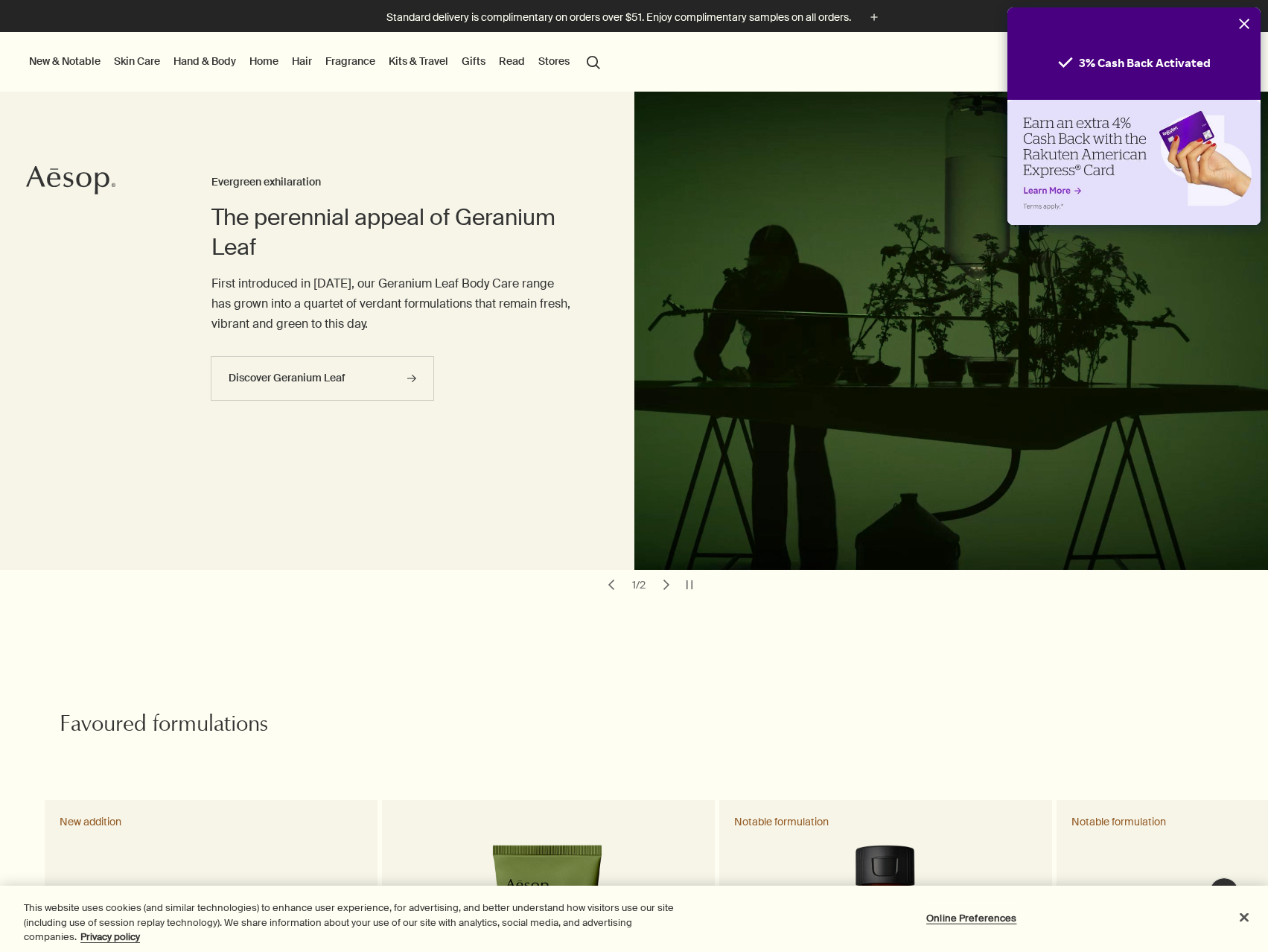
click at [1249, 22] on icon "Close" at bounding box center [1244, 23] width 12 height 12
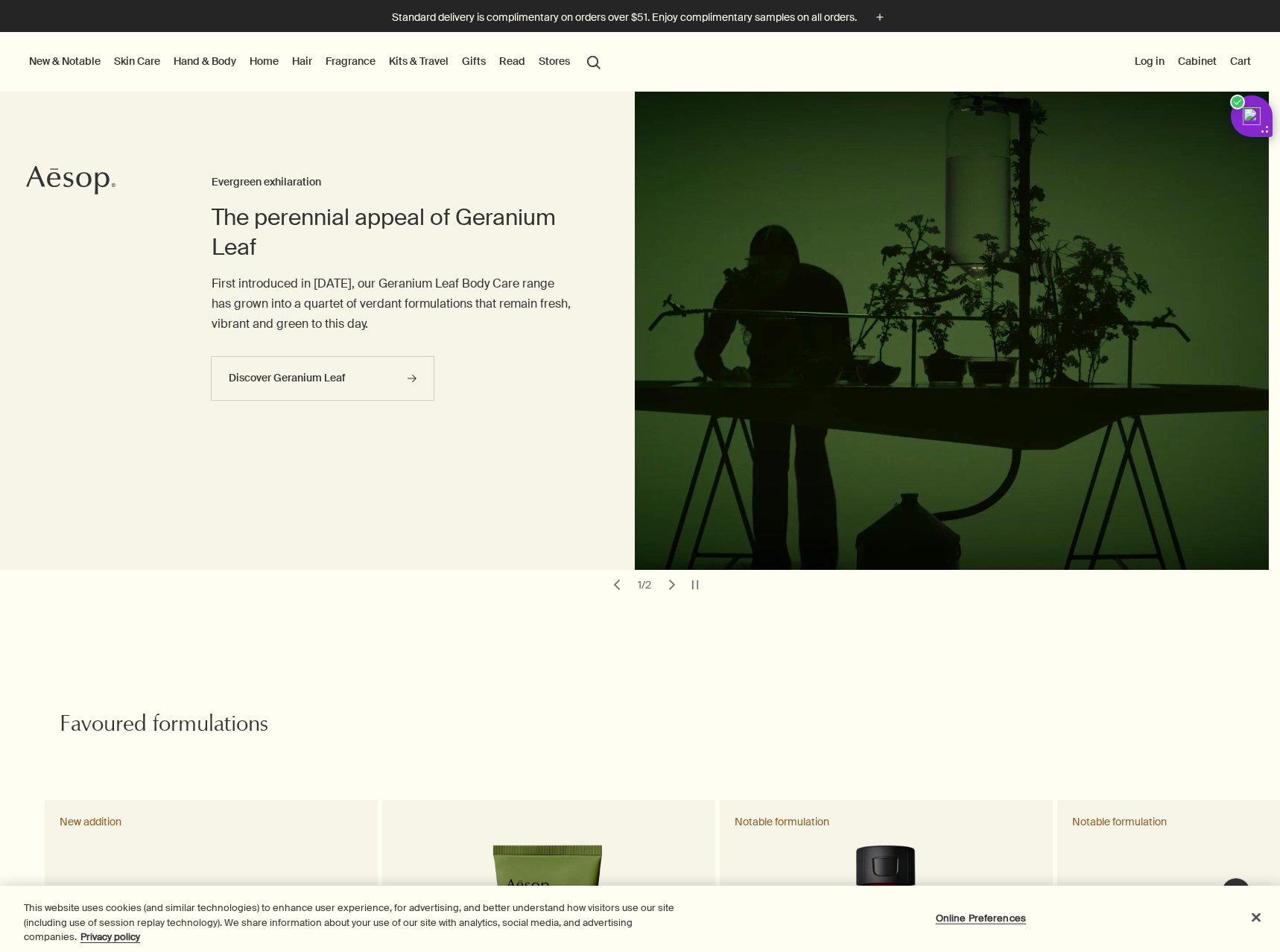
click at [75, 66] on button "New & Notable" at bounding box center [64, 61] width 77 height 20
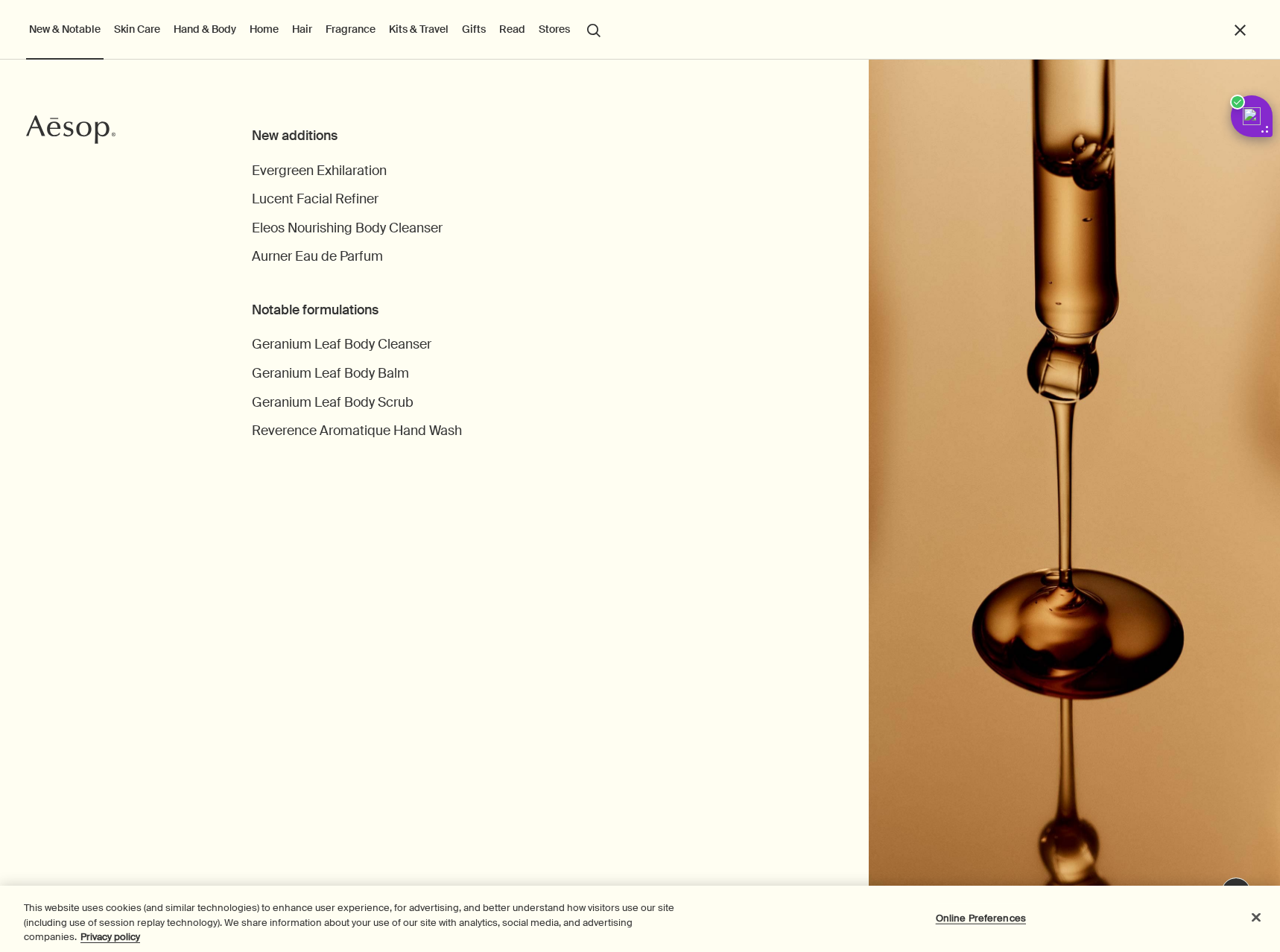
click at [197, 29] on link "Hand & Body" at bounding box center [204, 29] width 68 height 20
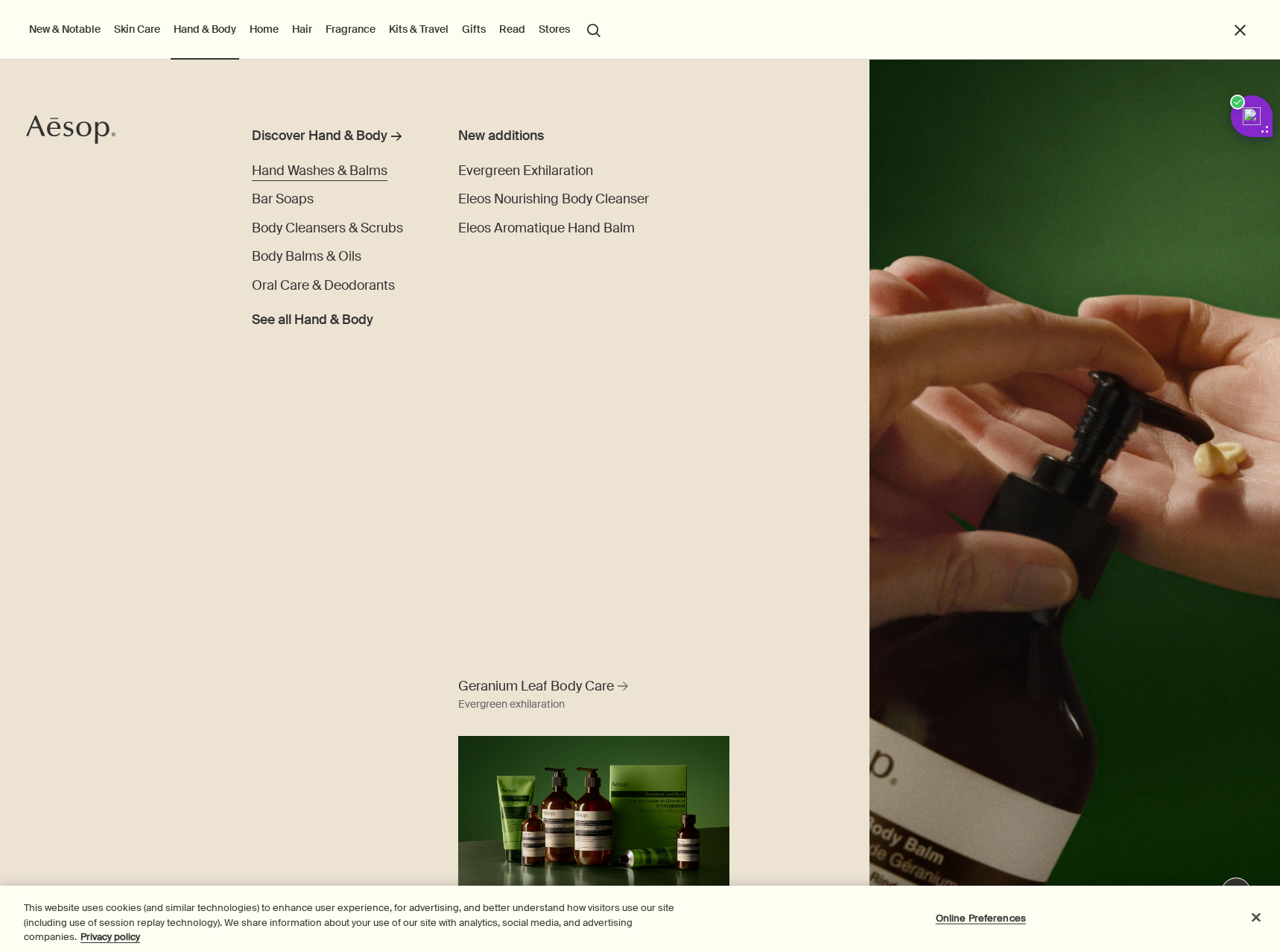
click at [322, 169] on span "Hand Washes & Balms" at bounding box center [320, 170] width 136 height 17
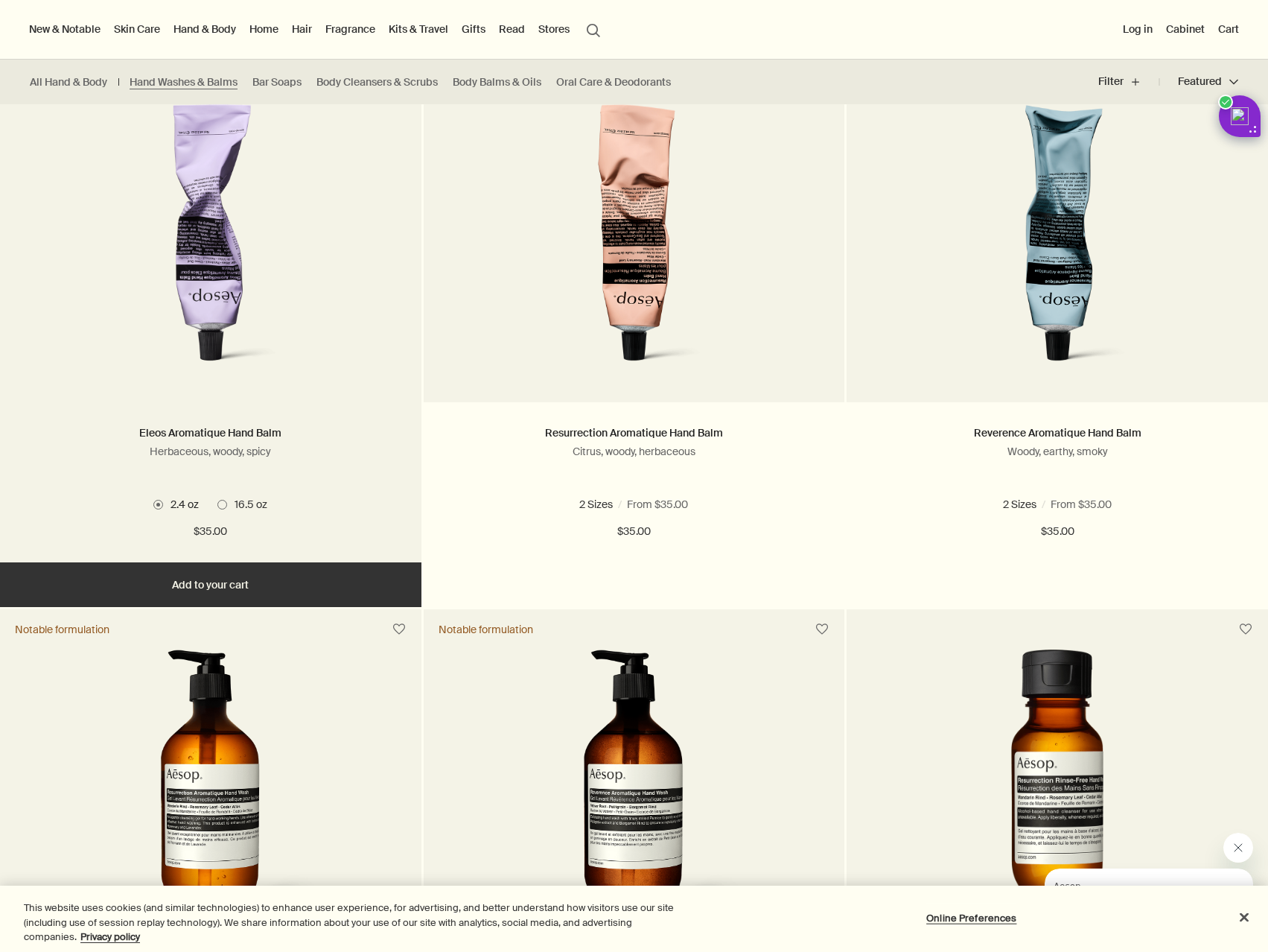
scroll to position [373, 0]
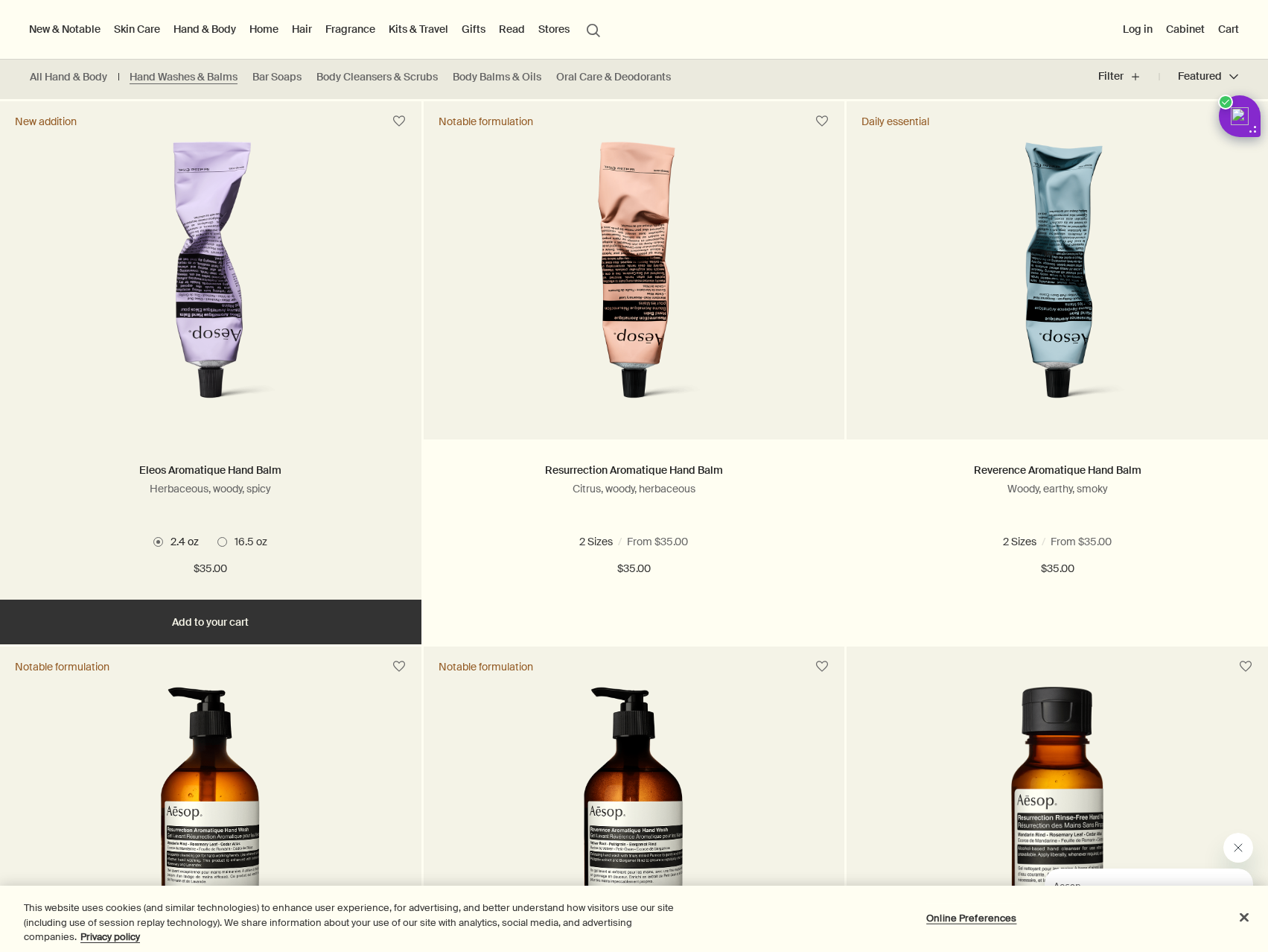
click at [208, 296] on img at bounding box center [211, 279] width 232 height 276
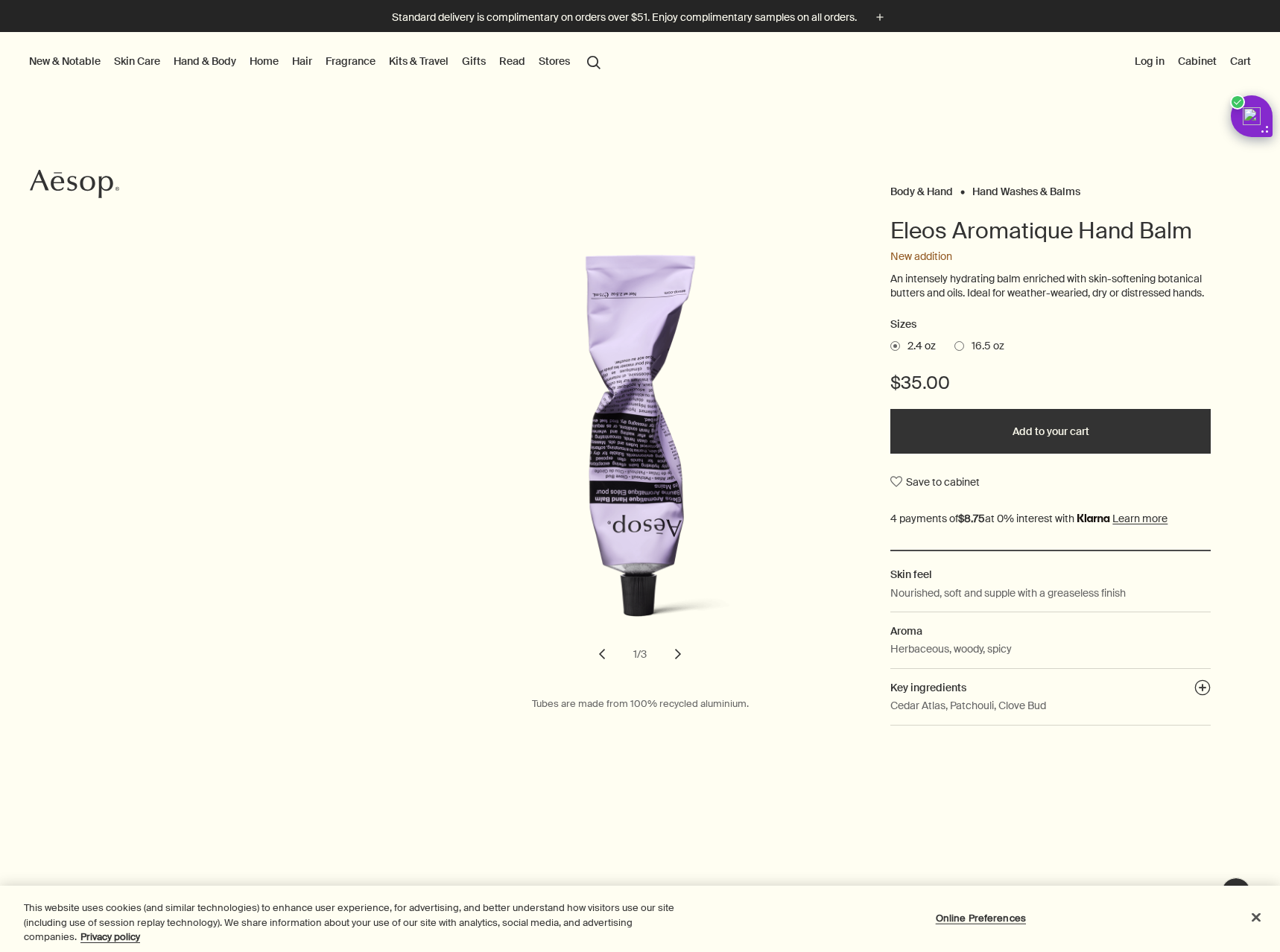
click at [954, 350] on span at bounding box center [959, 345] width 10 height 10
click at [954, 349] on input "16.5 oz" at bounding box center [954, 343] width 0 height 10
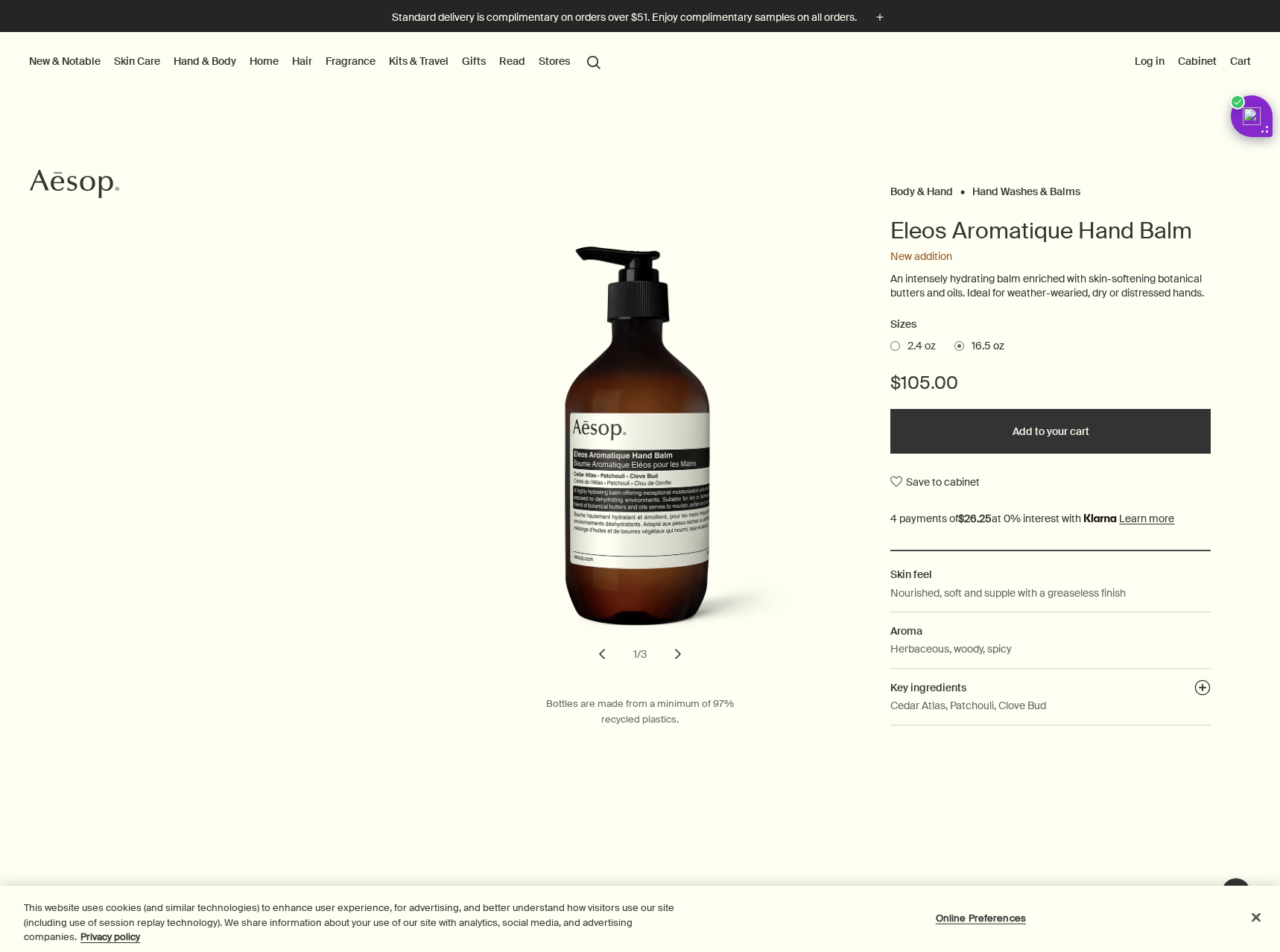
click at [890, 350] on span at bounding box center [895, 345] width 10 height 10
click at [890, 349] on input "2.4 oz" at bounding box center [890, 343] width 0 height 10
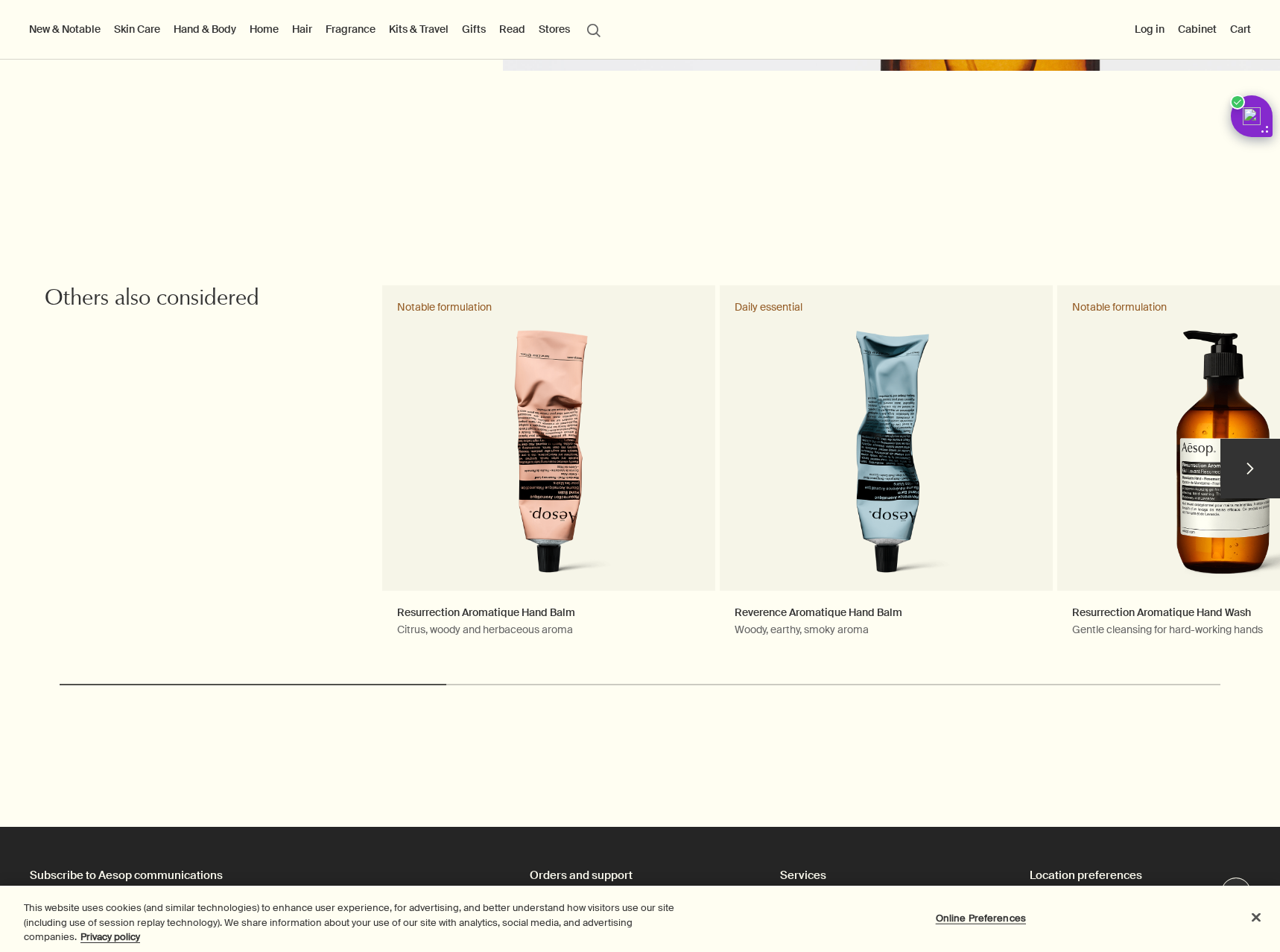
scroll to position [2830, 0]
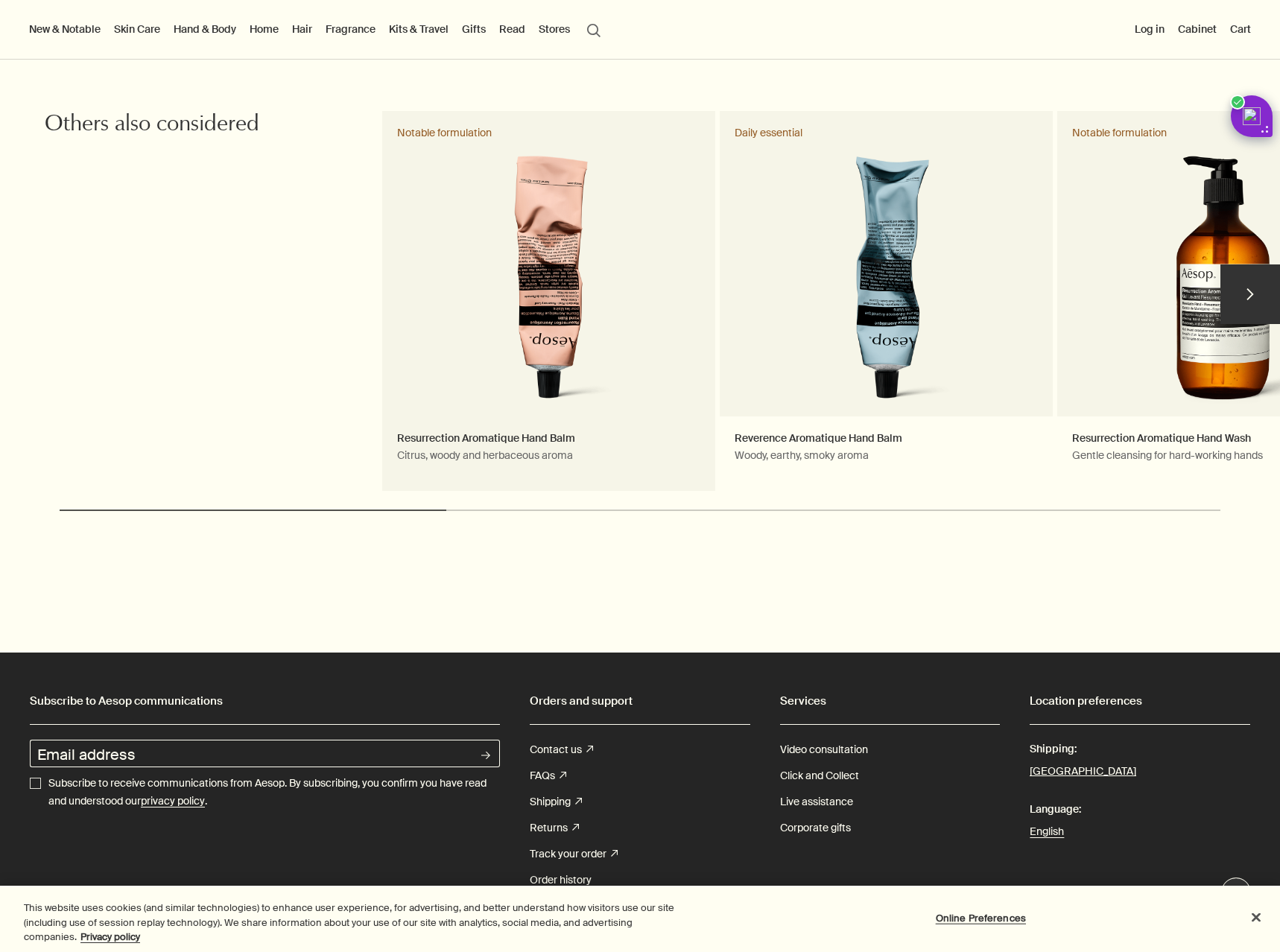
drag, startPoint x: 549, startPoint y: 399, endPoint x: 557, endPoint y: 392, distance: 10.6
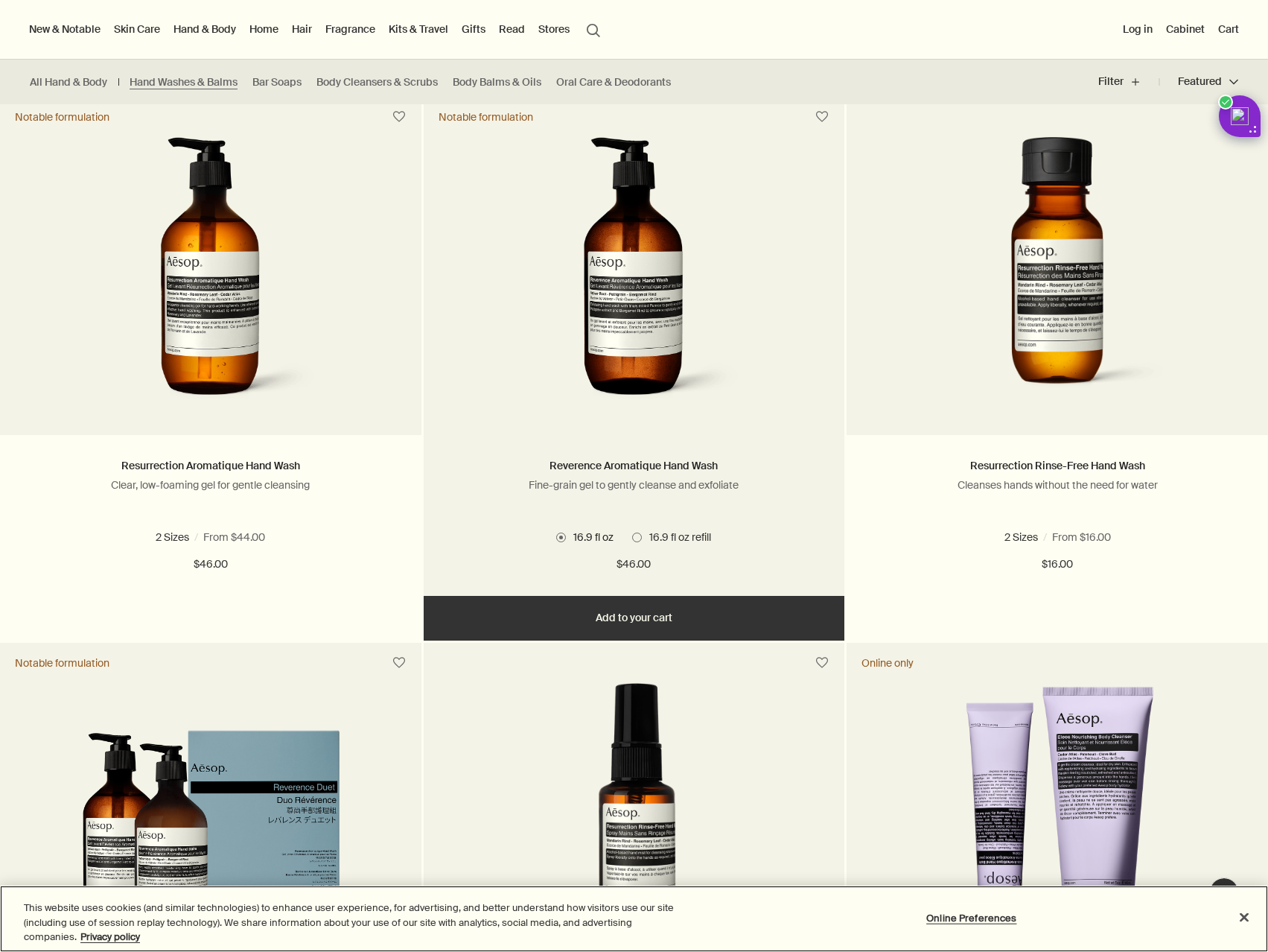
scroll to position [893, 0]
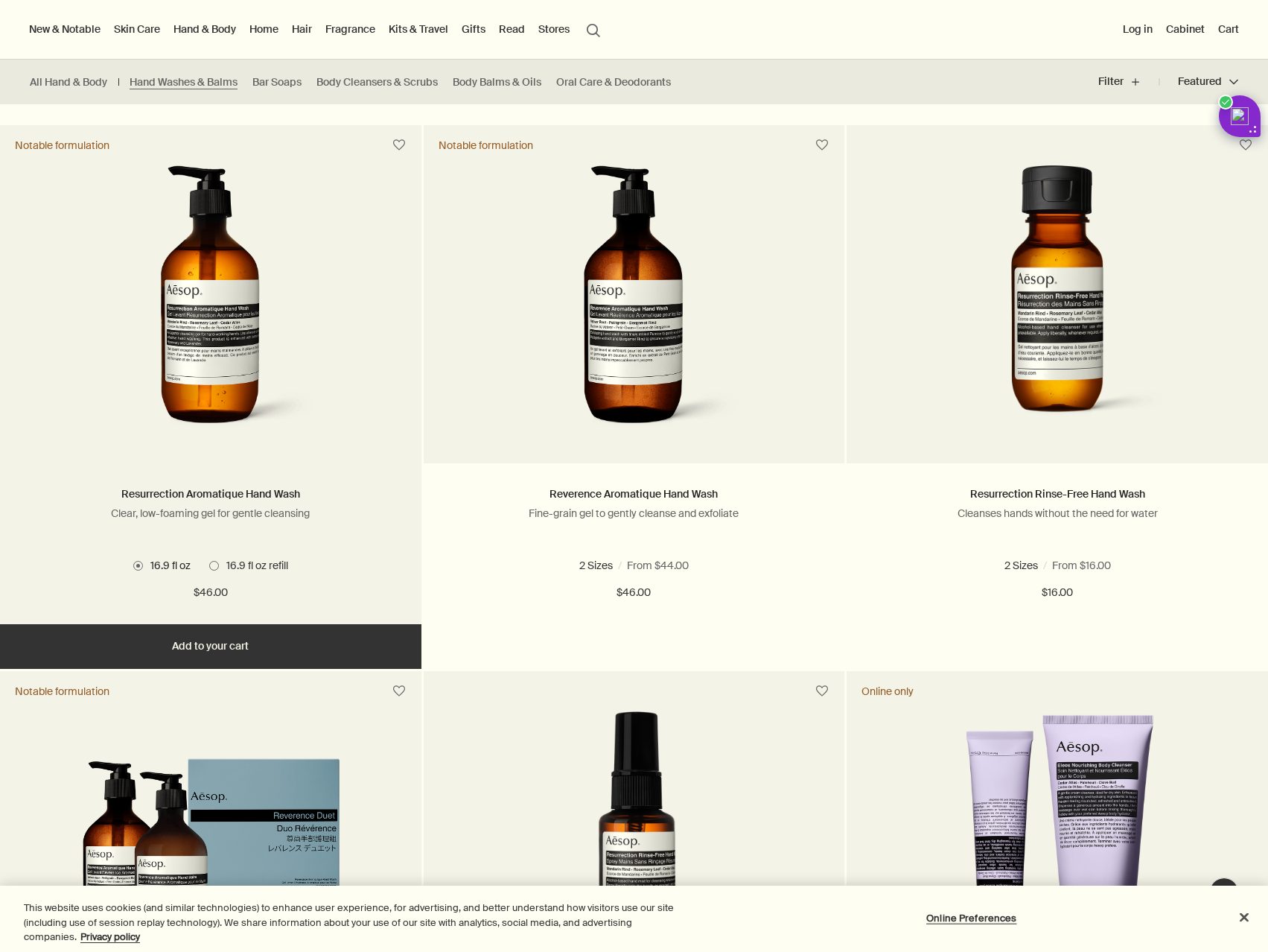
click at [212, 563] on span at bounding box center [214, 565] width 10 height 10
click at [134, 568] on span at bounding box center [138, 565] width 10 height 10
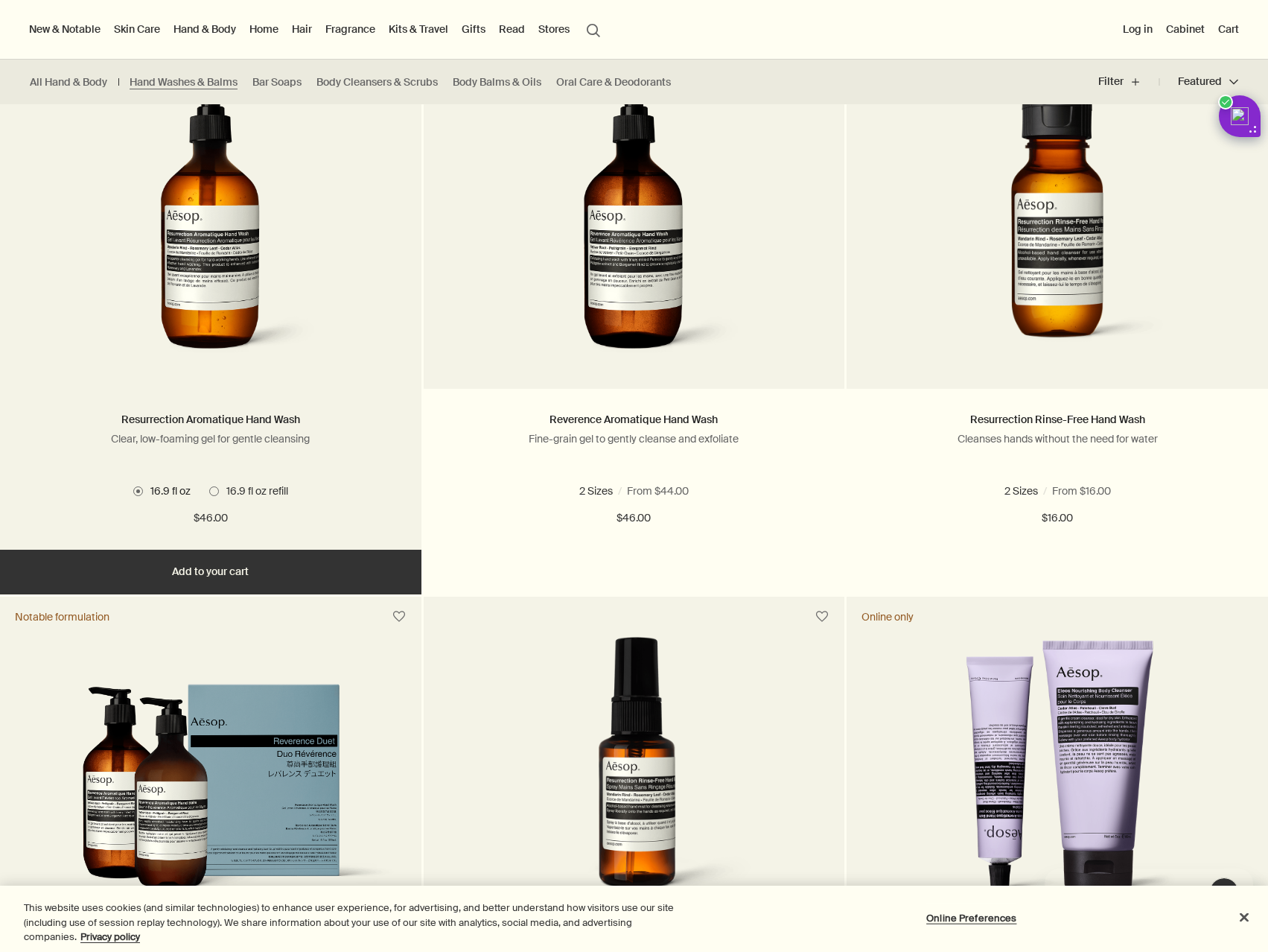
scroll to position [0, 0]
click at [105, 420] on h2 "Resurrection Aromatique Hand Wash" at bounding box center [210, 420] width 377 height 18
click at [203, 253] on img at bounding box center [210, 228] width 223 height 276
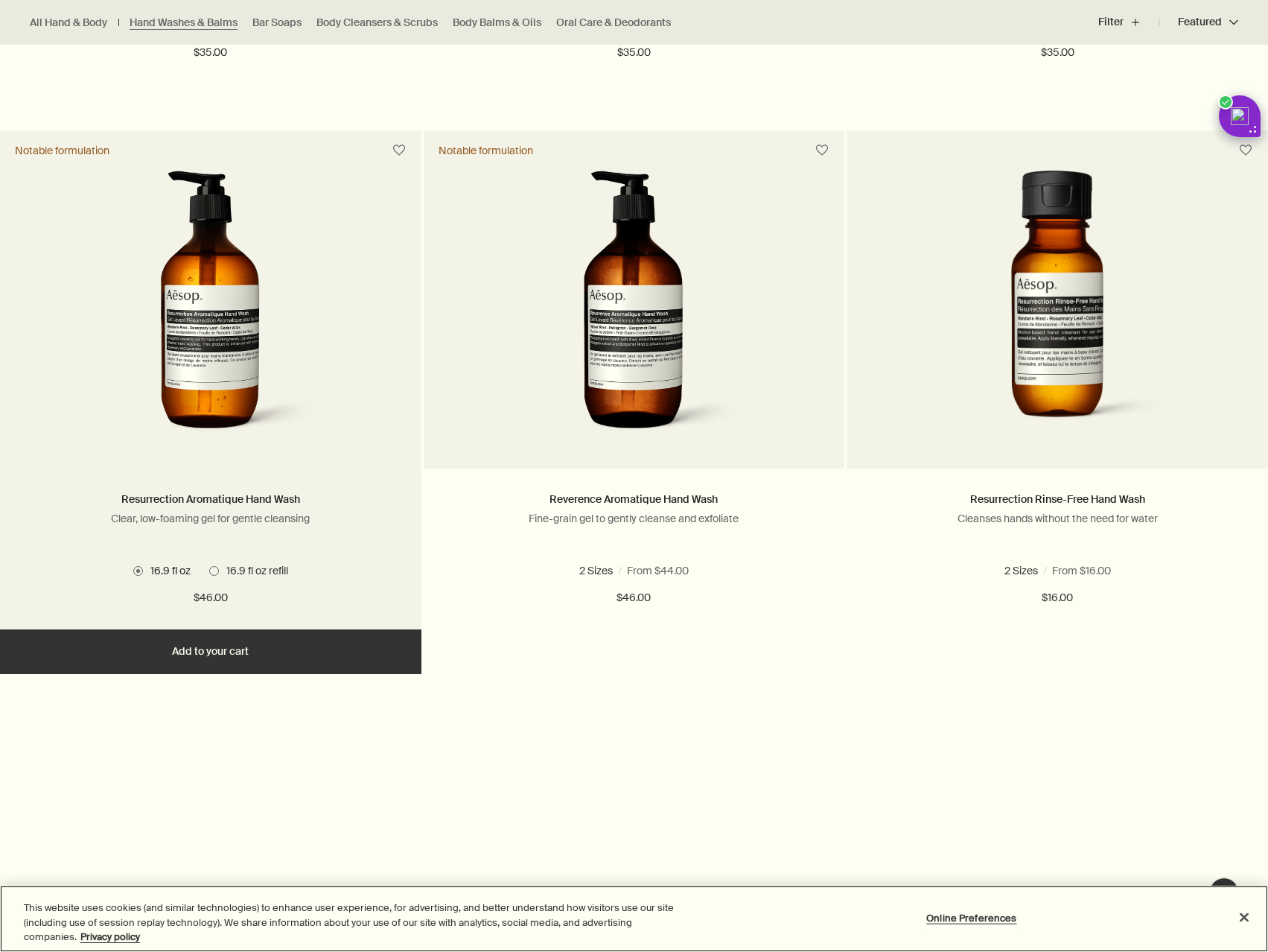
scroll to position [893, 0]
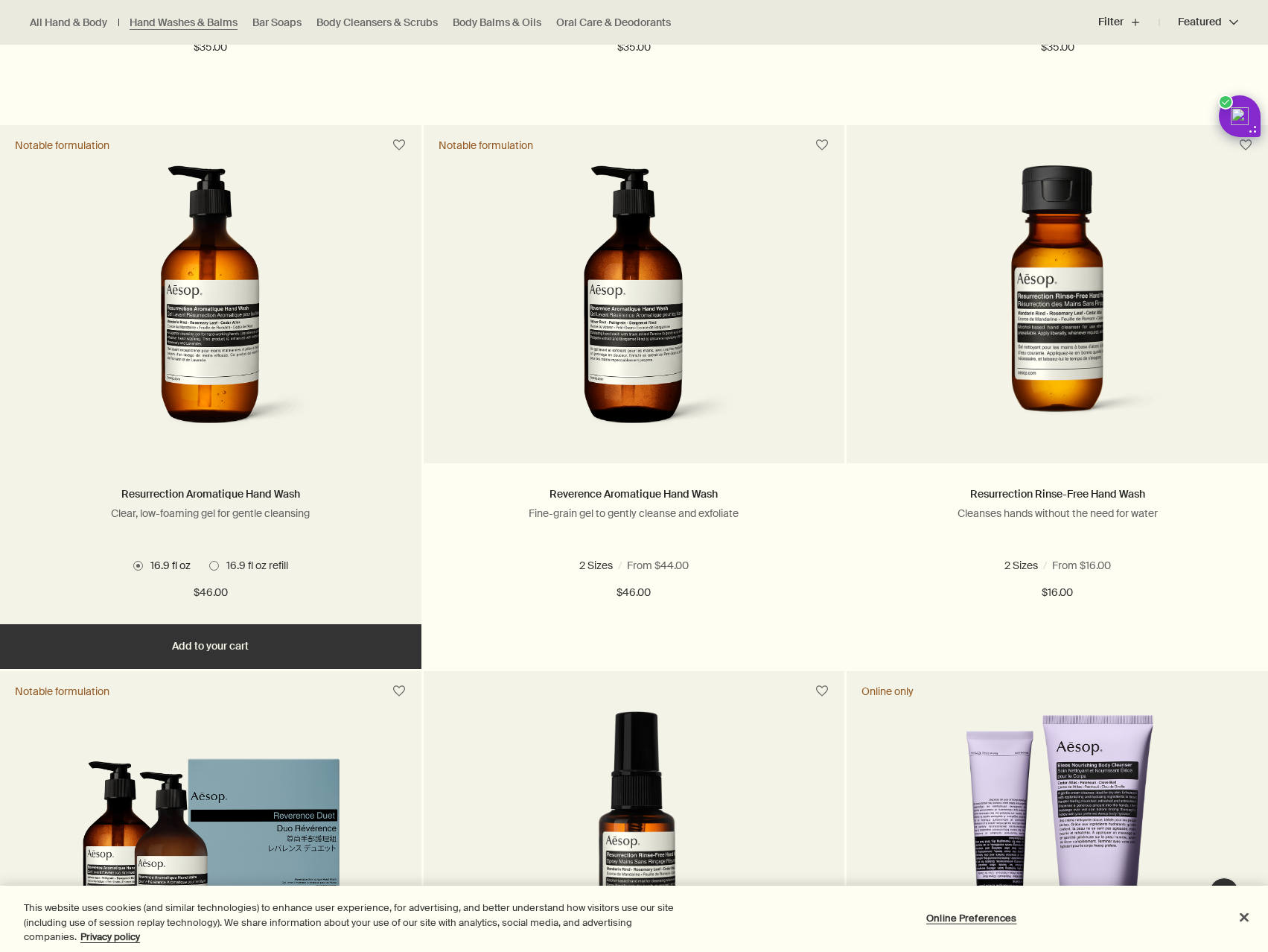
click at [228, 365] on img at bounding box center [210, 303] width 223 height 276
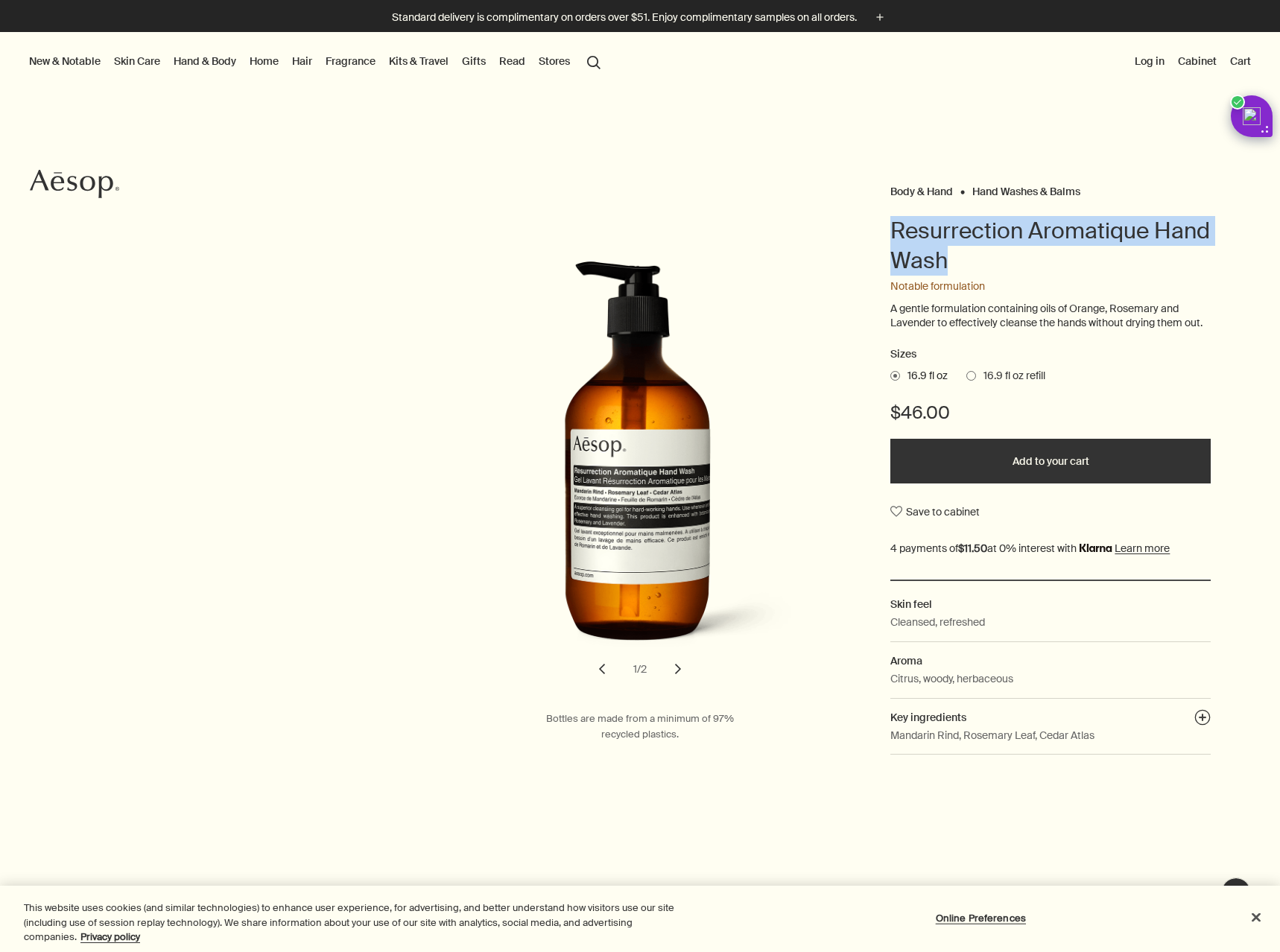
drag, startPoint x: 884, startPoint y: 230, endPoint x: 1013, endPoint y: 256, distance: 131.6
click at [1013, 256] on h1 "Resurrection Aromatique Hand Wash" at bounding box center [1050, 245] width 320 height 59
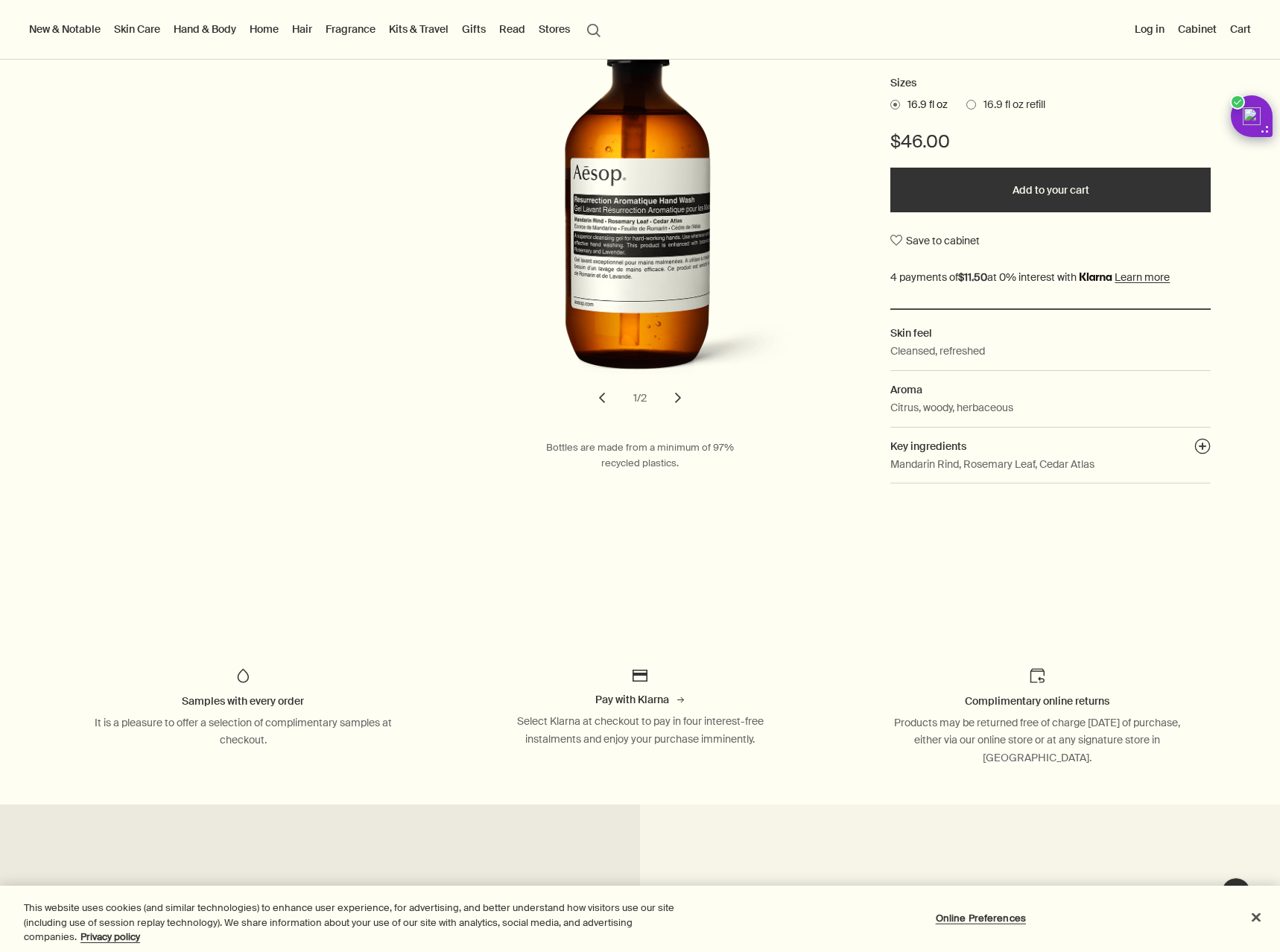
scroll to position [75, 0]
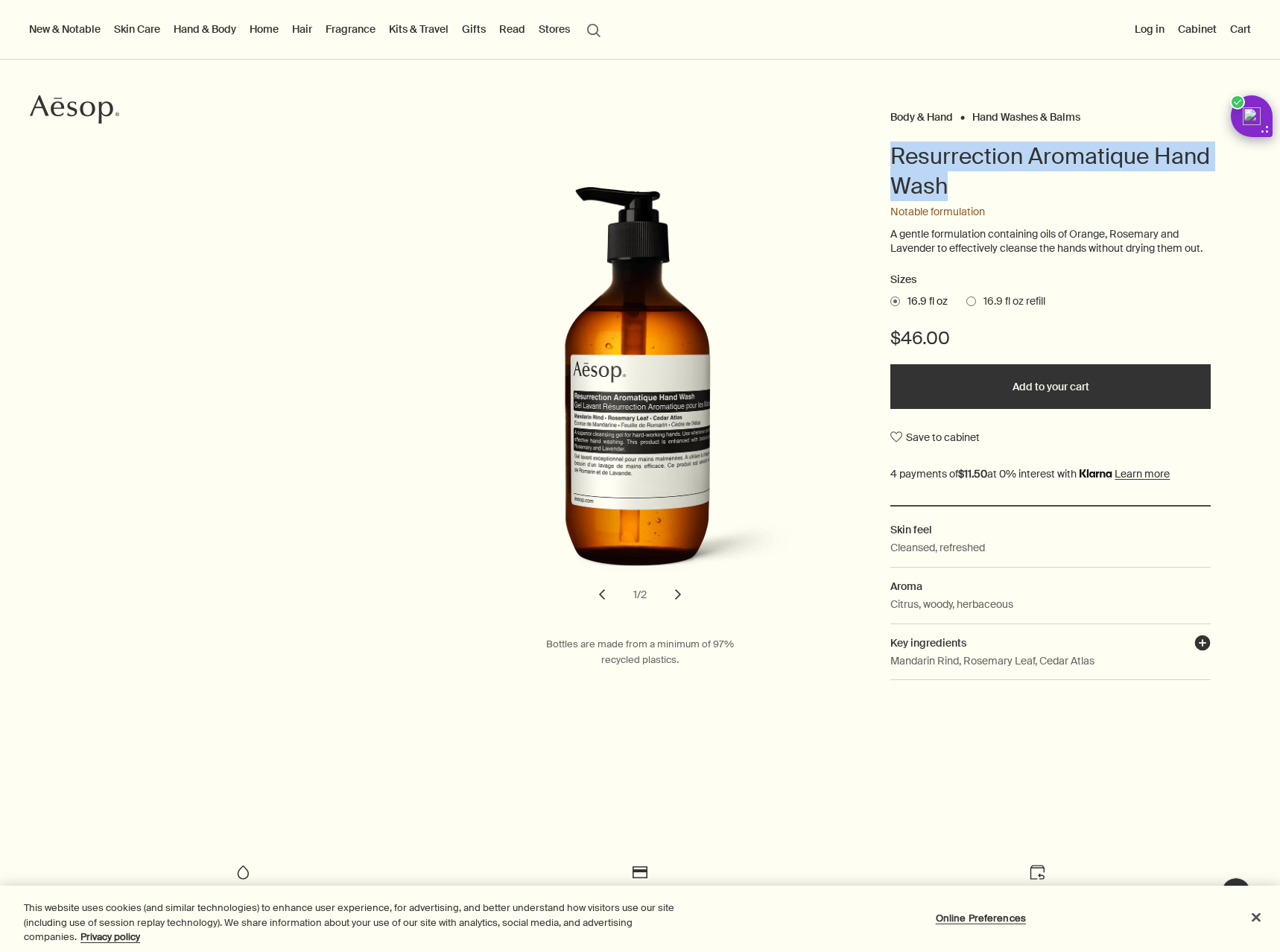
click at [1195, 638] on button "plusAndCloseWithCircle" at bounding box center [1203, 645] width 16 height 21
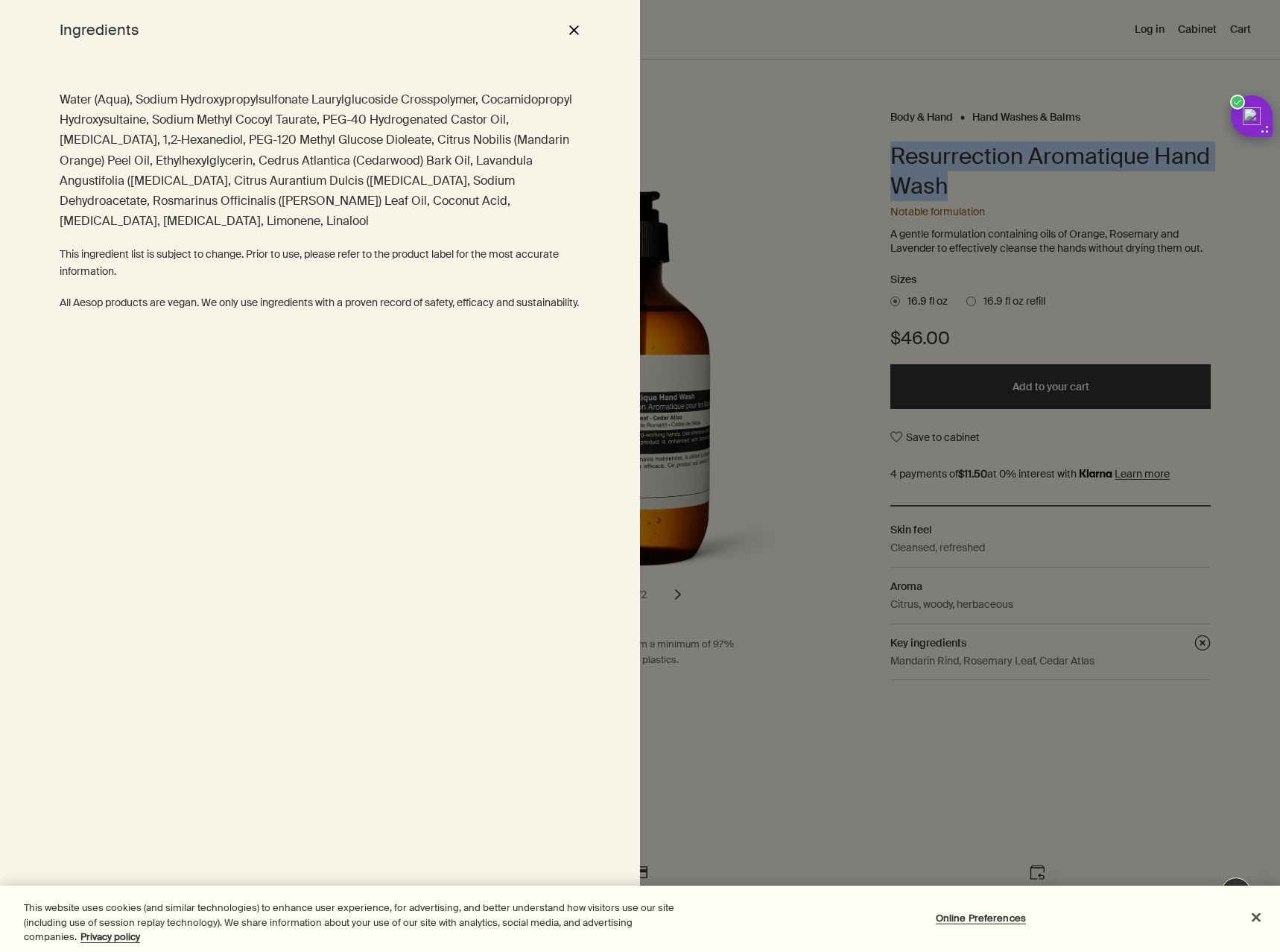
scroll to position [0, 0]
